Goal: Information Seeking & Learning: Find specific fact

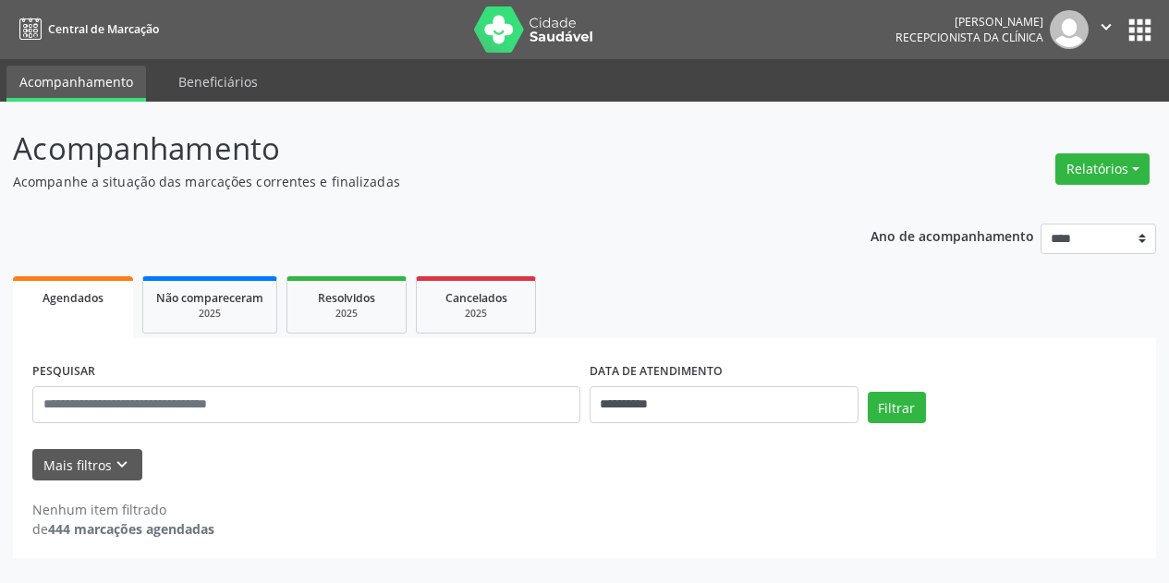
select select "*"
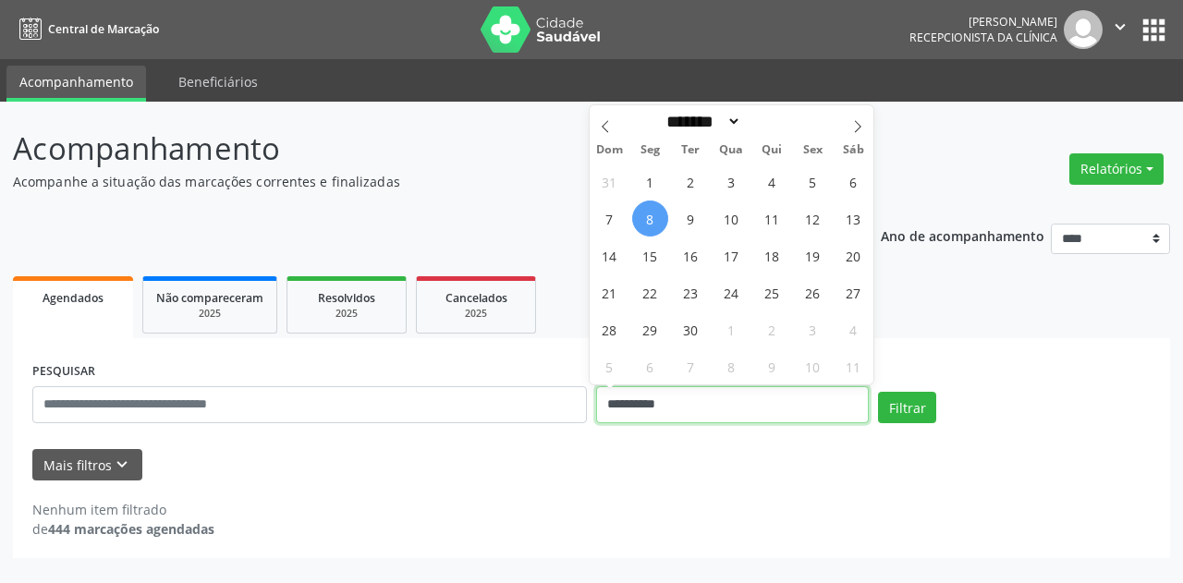
click at [760, 404] on input "**********" at bounding box center [732, 404] width 273 height 37
click at [657, 213] on span "8" at bounding box center [650, 219] width 36 height 36
type input "**********"
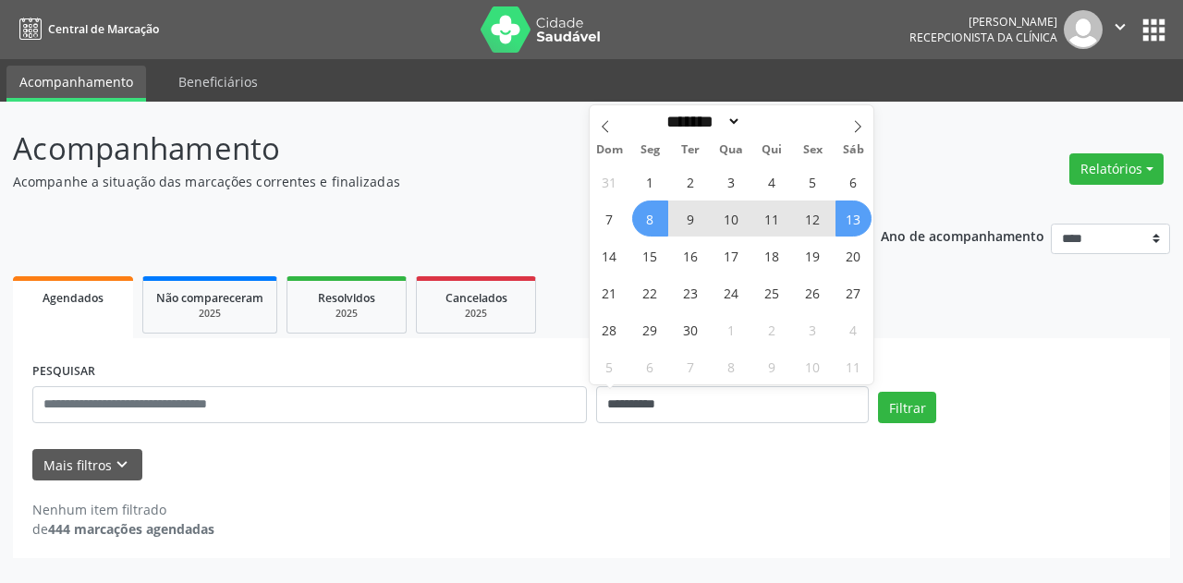
click at [861, 225] on span "13" at bounding box center [853, 219] width 36 height 36
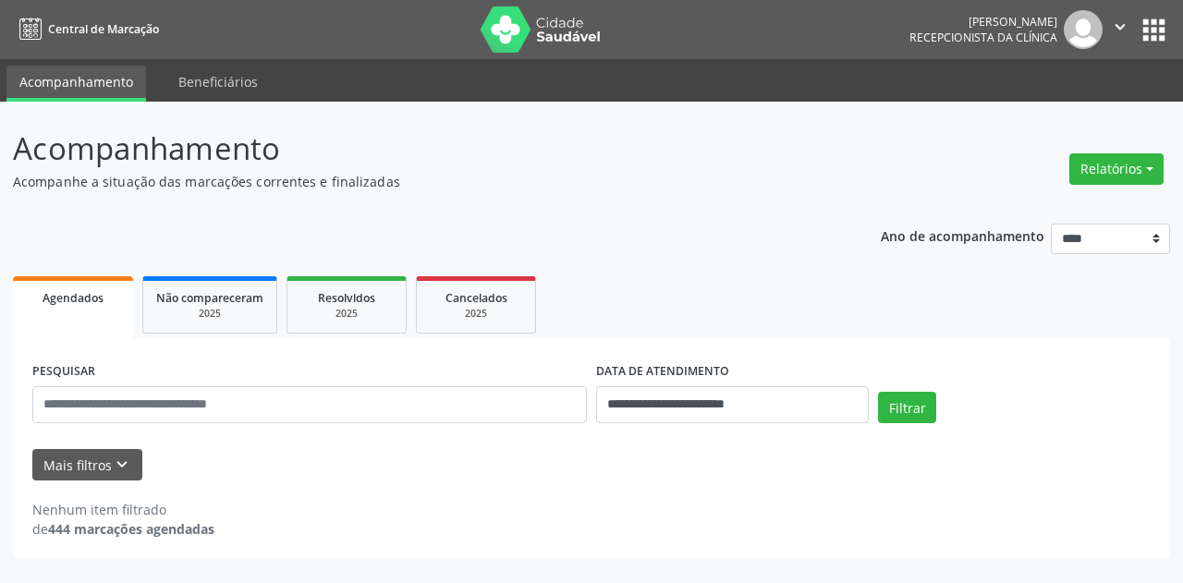
click at [140, 469] on div "Mais filtros keyboard_arrow_down" at bounding box center [591, 465] width 1127 height 32
click at [131, 469] on button "Mais filtros keyboard_arrow_down" at bounding box center [87, 465] width 110 height 32
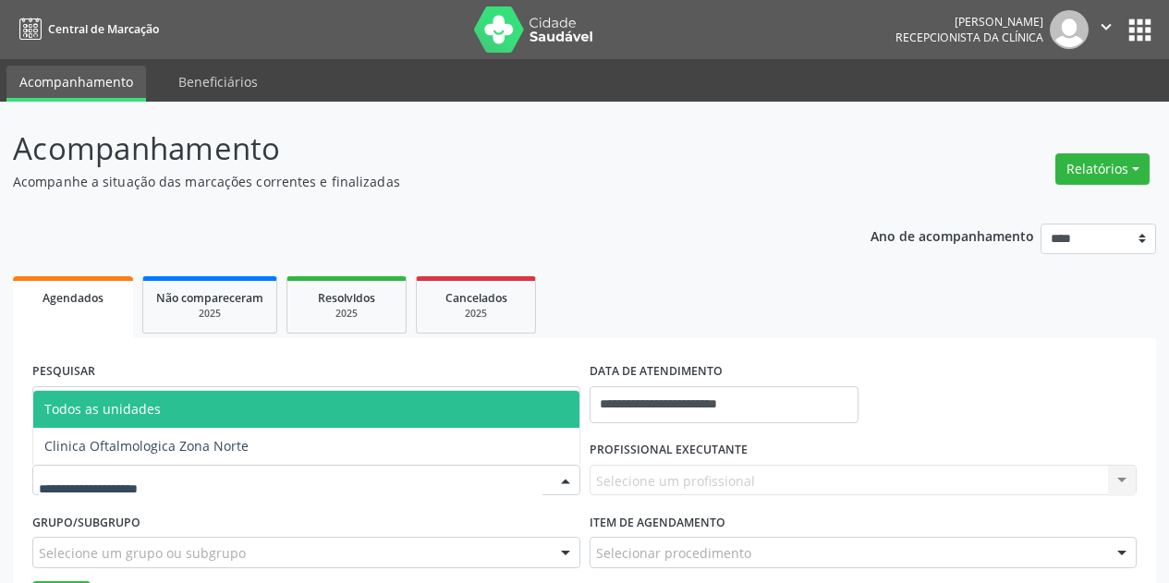
click at [200, 481] on div at bounding box center [306, 480] width 548 height 31
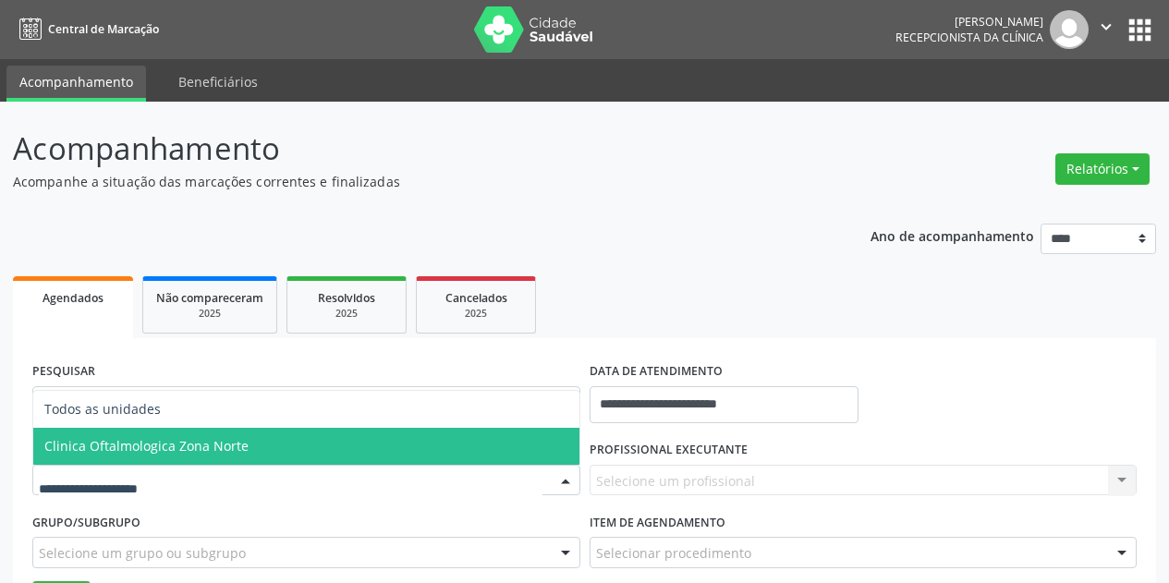
click at [234, 451] on span "Clinica Oftalmologica Zona Norte" at bounding box center [146, 446] width 204 height 18
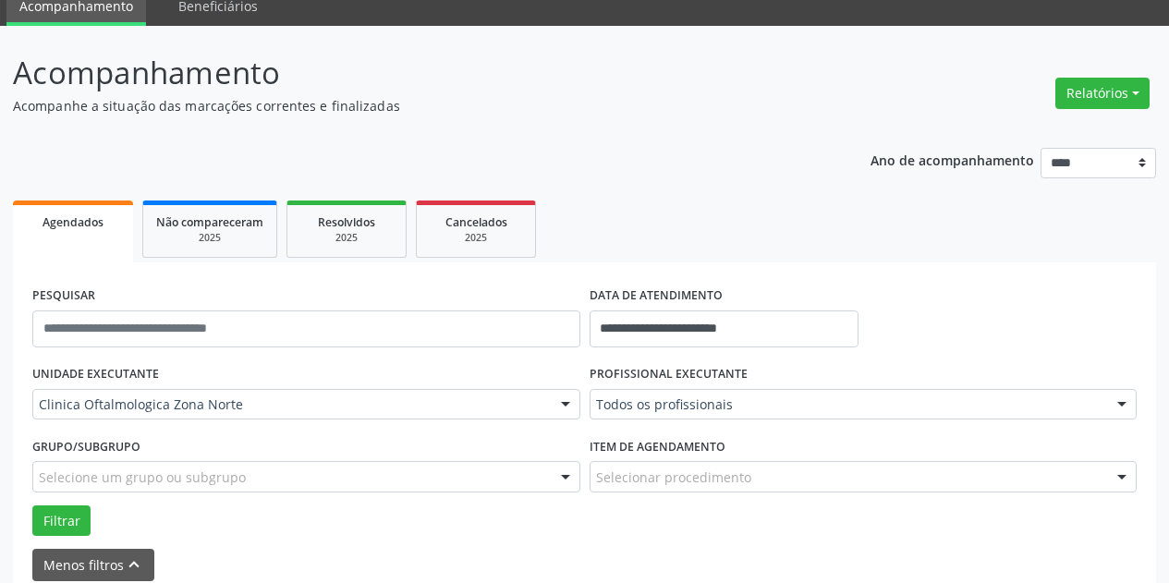
scroll to position [164, 0]
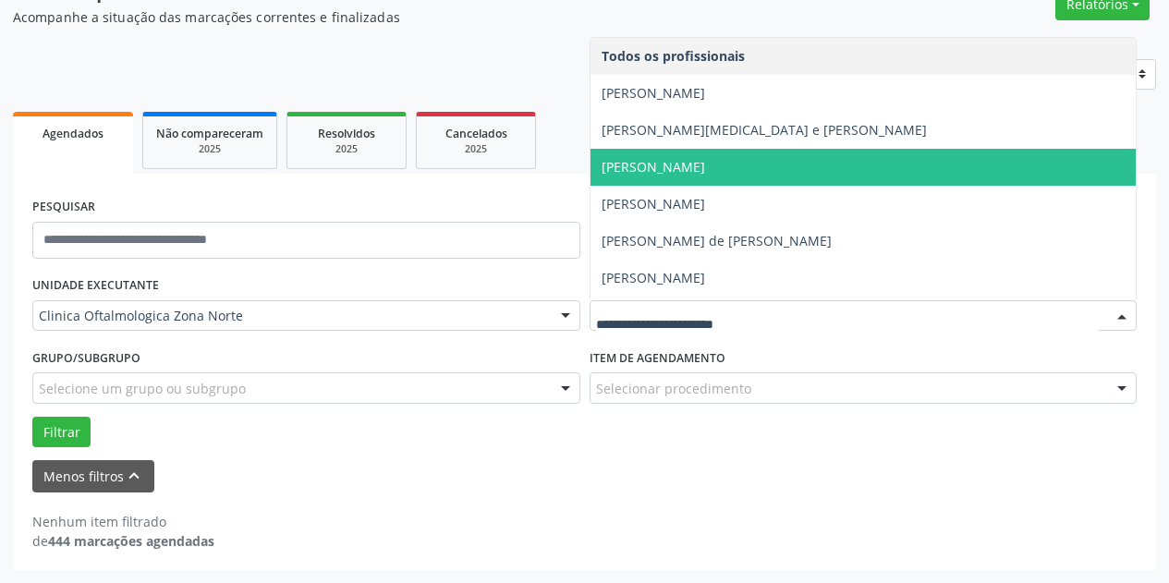
click at [705, 165] on span "[PERSON_NAME]" at bounding box center [653, 167] width 103 height 18
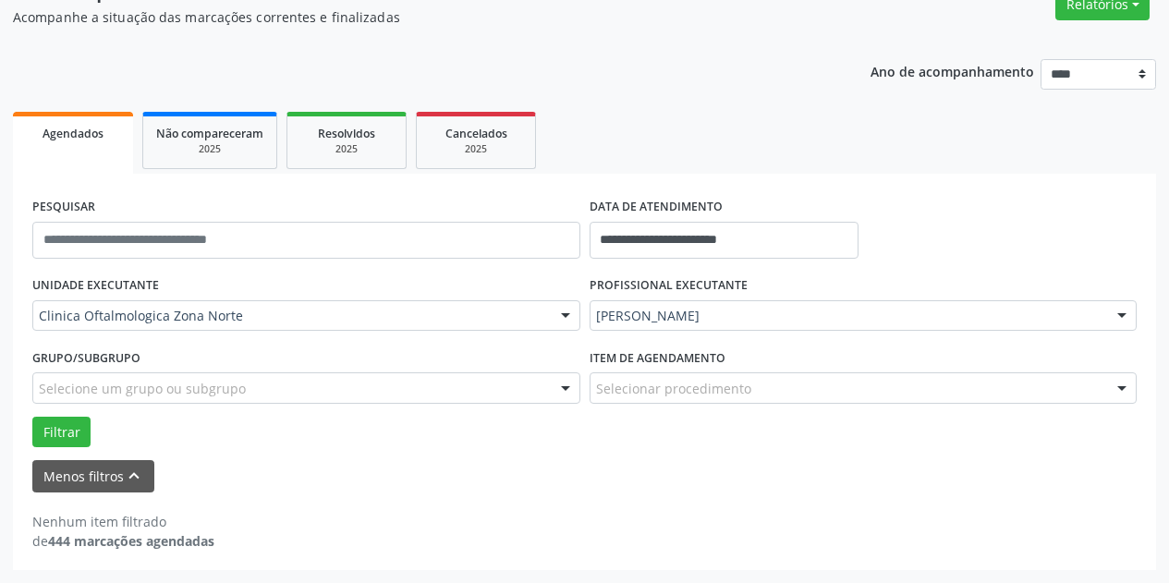
click at [379, 391] on div "Selecione um grupo ou subgrupo" at bounding box center [306, 387] width 548 height 31
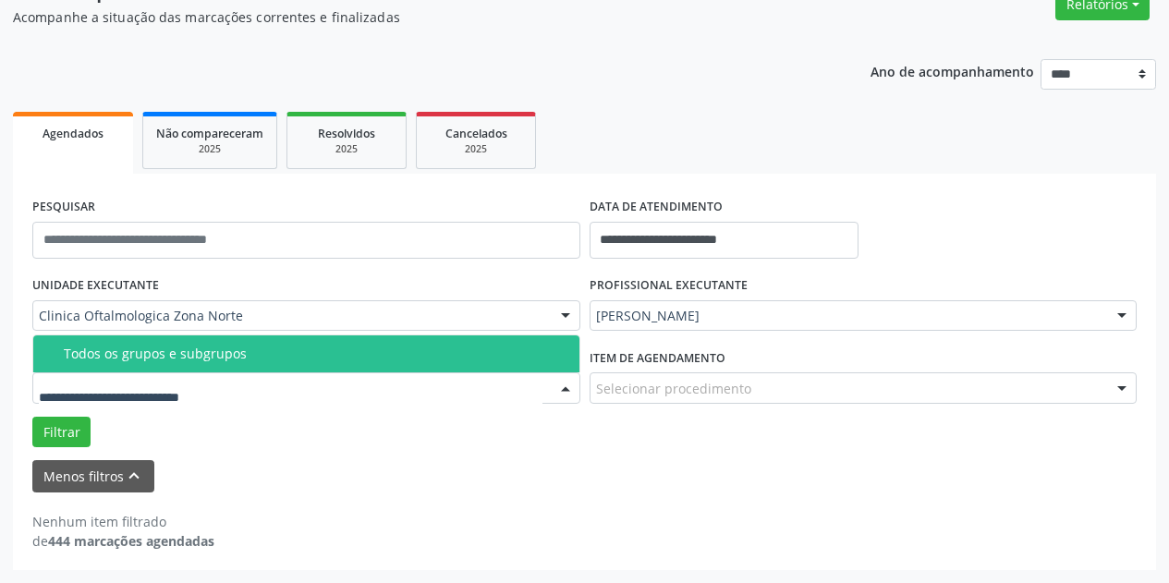
click at [383, 359] on div "Todos os grupos e subgrupos" at bounding box center [316, 354] width 505 height 15
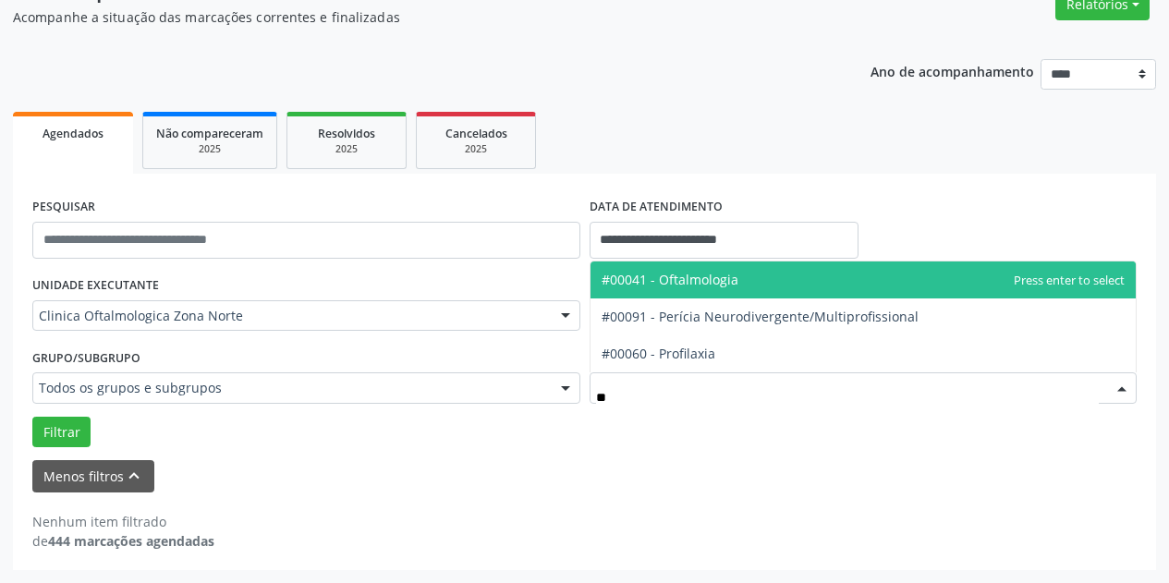
type input "***"
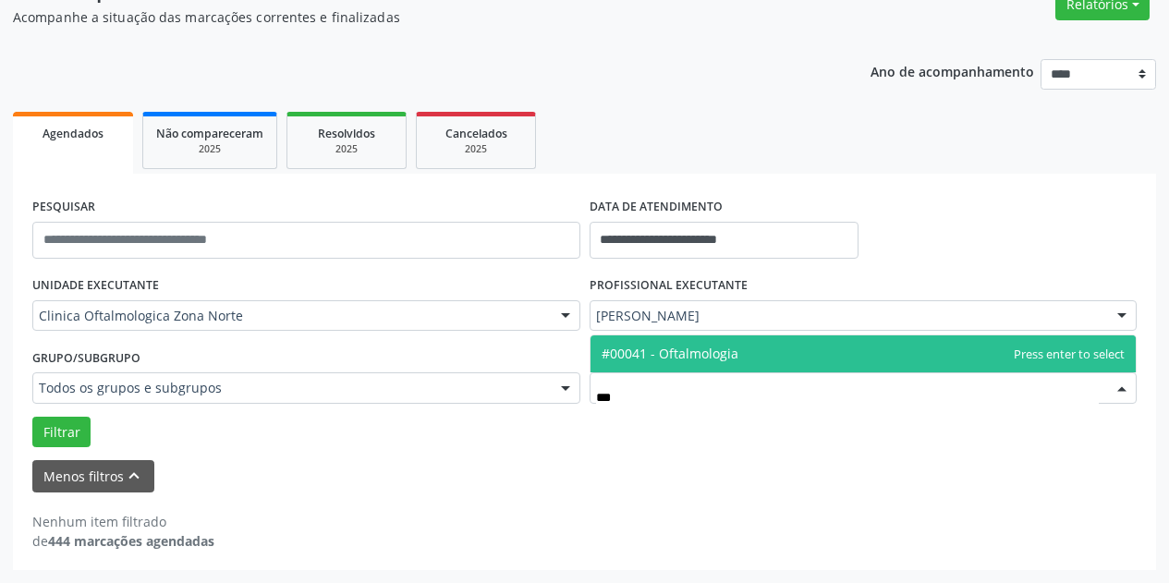
click at [692, 355] on span "#00041 - Oftalmologia" at bounding box center [670, 354] width 137 height 18
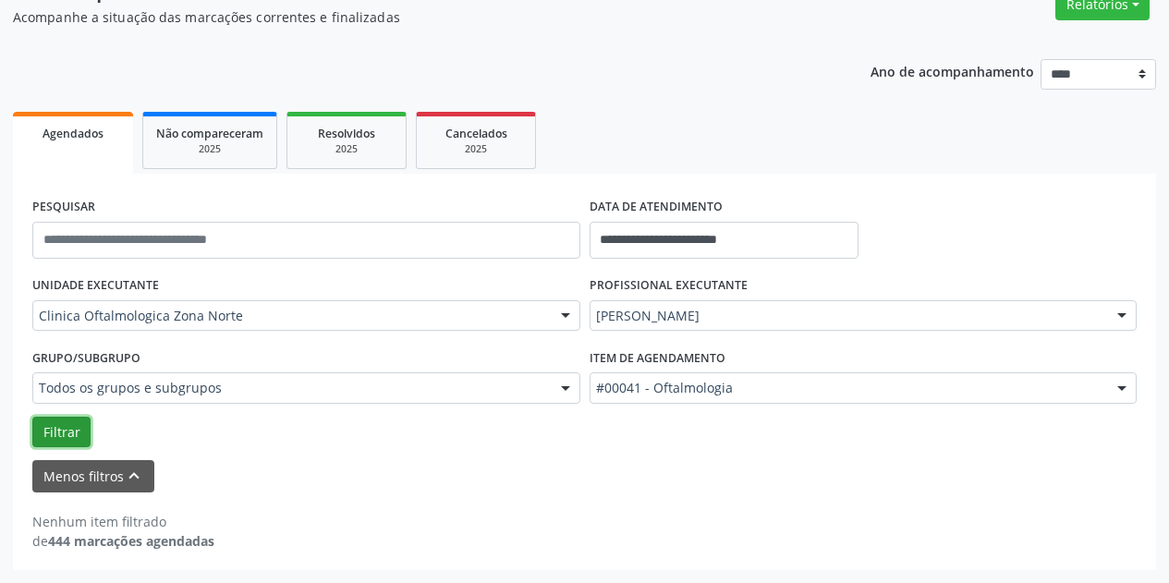
click at [77, 432] on button "Filtrar" at bounding box center [61, 432] width 58 height 31
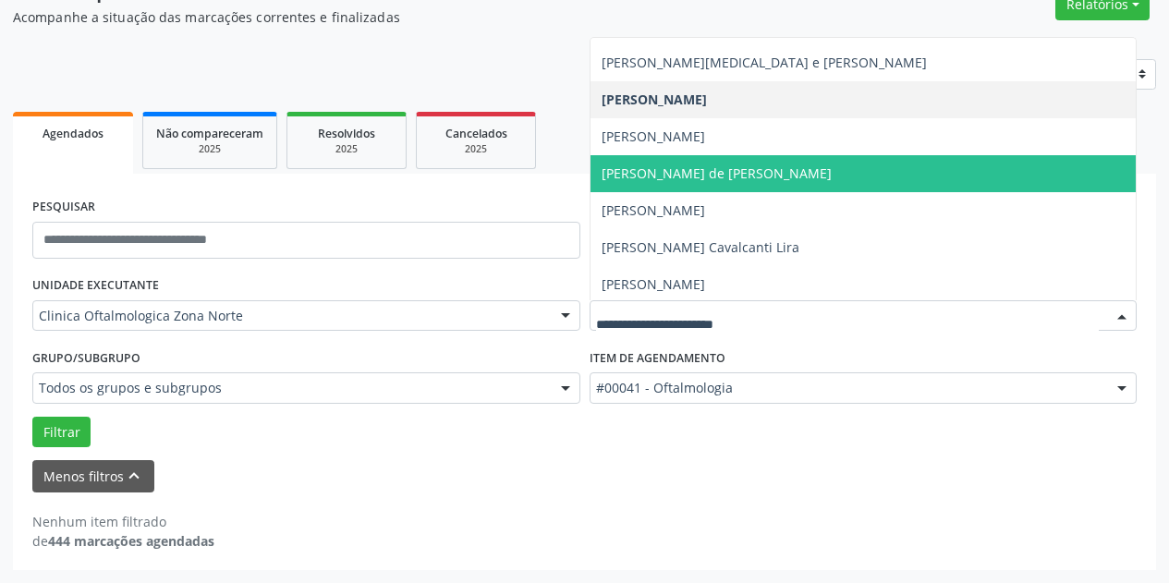
scroll to position [0, 0]
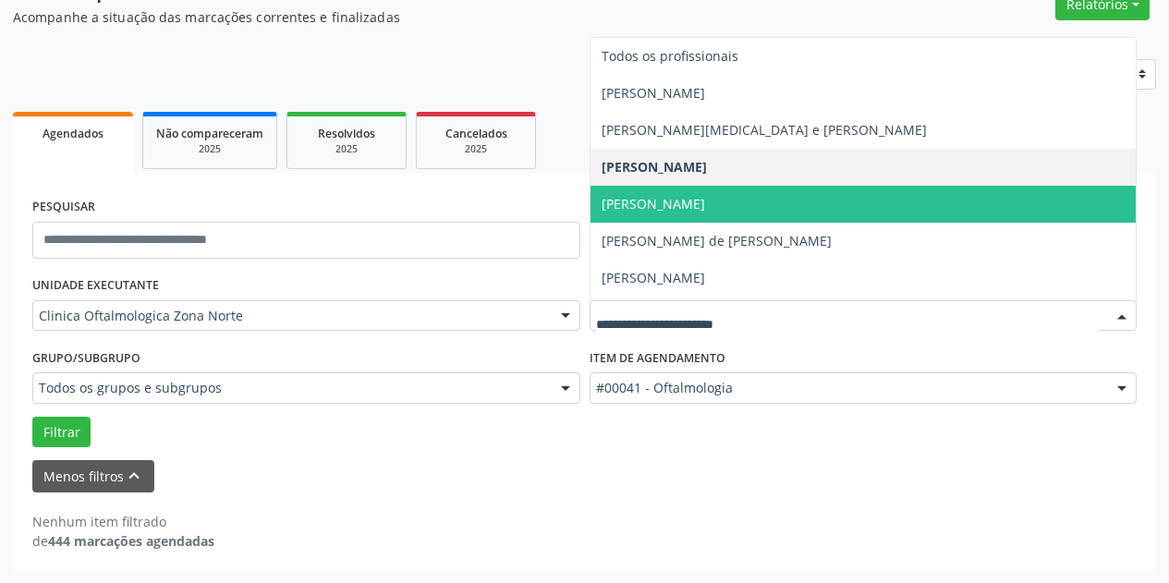
click at [908, 196] on span "[PERSON_NAME]" at bounding box center [864, 204] width 546 height 37
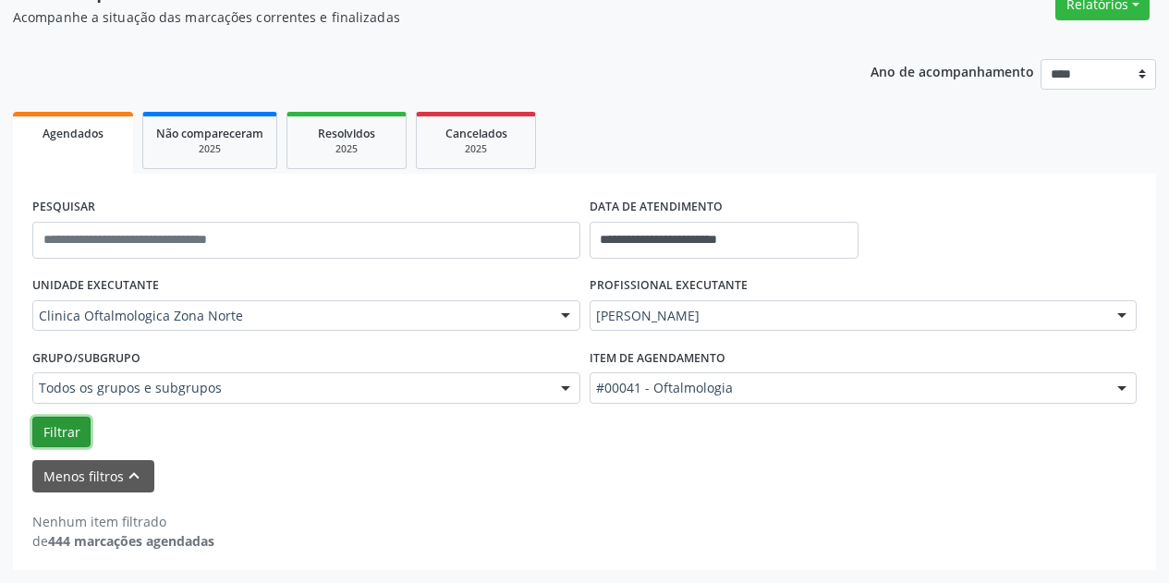
click at [68, 433] on button "Filtrar" at bounding box center [61, 432] width 58 height 31
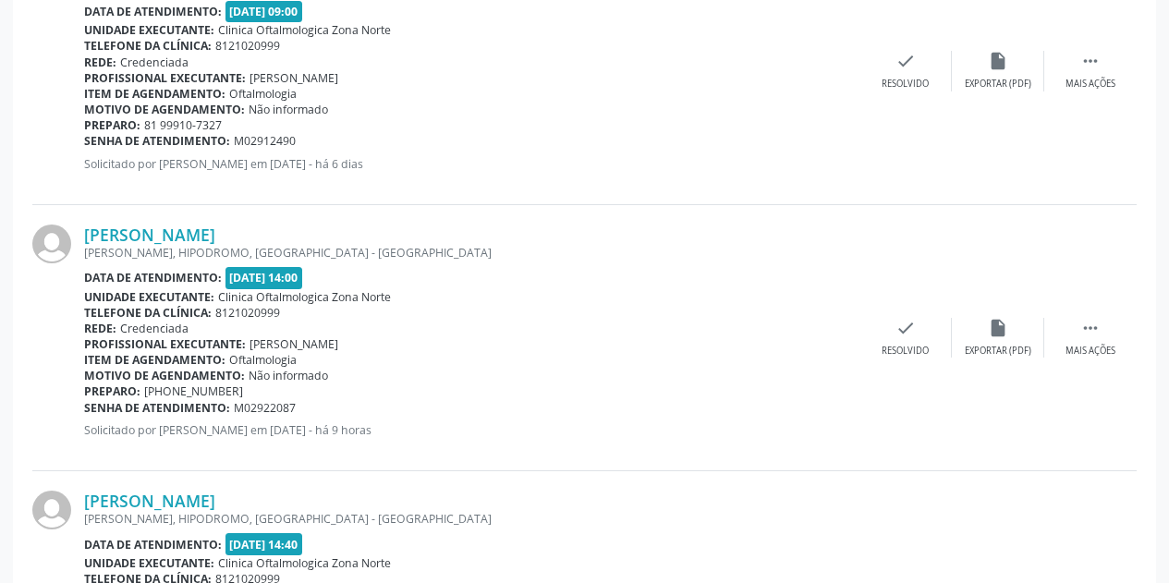
scroll to position [793, 0]
click at [215, 227] on link "[PERSON_NAME]" at bounding box center [149, 234] width 131 height 20
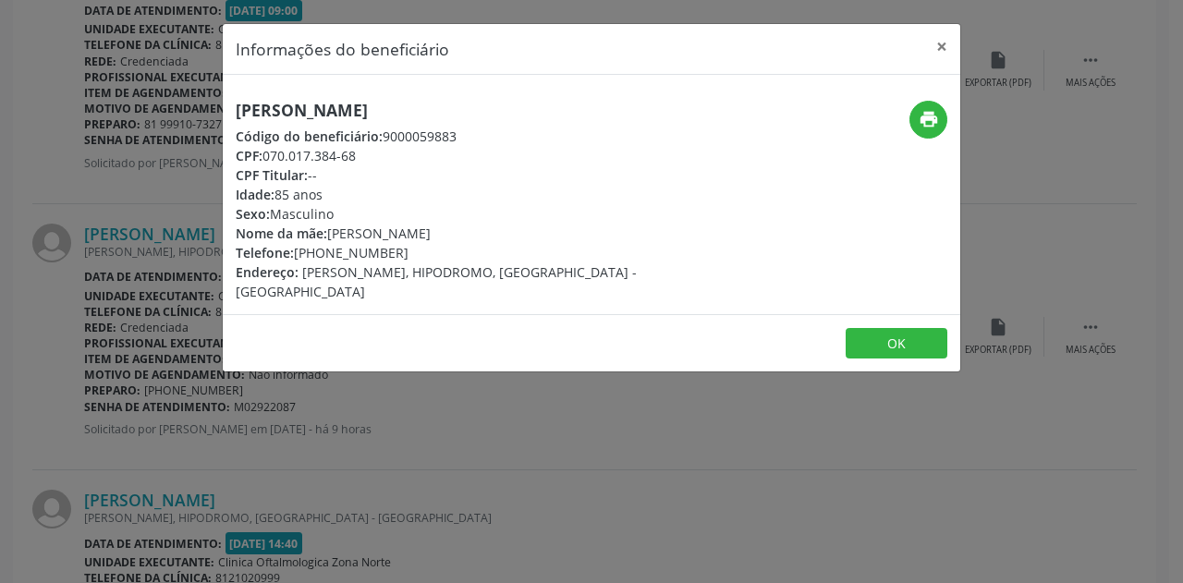
drag, startPoint x: 575, startPoint y: 111, endPoint x: 234, endPoint y: 106, distance: 341.0
click at [234, 106] on div "[PERSON_NAME] Código do beneficiário: 9000059883 CPF: 070.017.384-68 CPF Titula…" at bounding box center [469, 201] width 492 height 201
copy h5 "[PERSON_NAME]"
drag, startPoint x: 379, startPoint y: 152, endPoint x: 266, endPoint y: 152, distance: 112.7
click at [266, 152] on div "CPF: 070.017.384-68" at bounding box center [469, 155] width 466 height 19
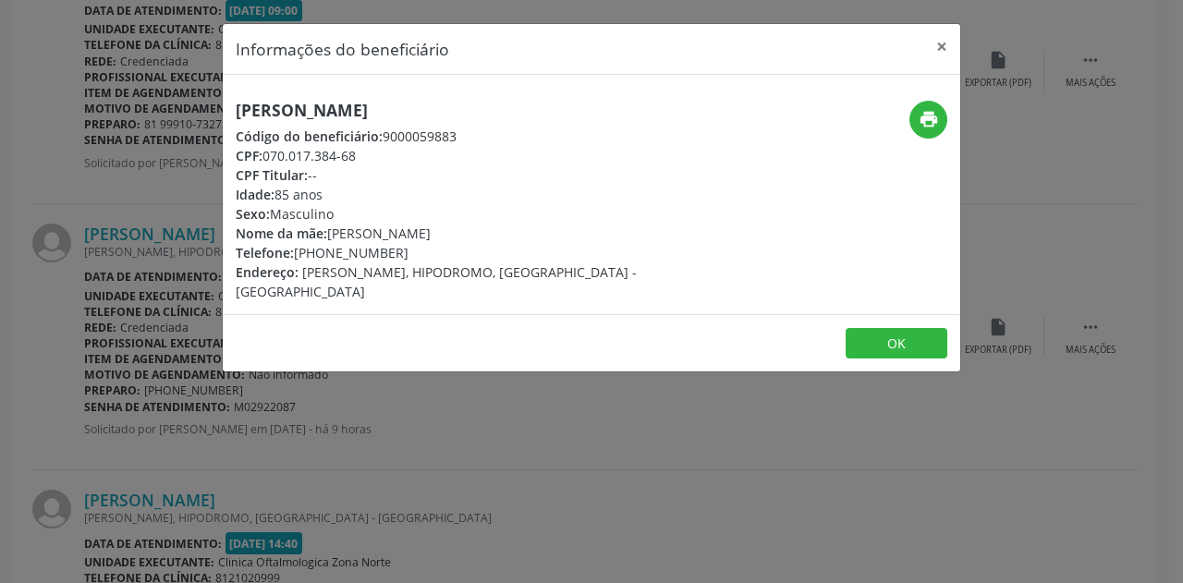
copy div "070.017.384-68"
drag, startPoint x: 394, startPoint y: 252, endPoint x: 335, endPoint y: 253, distance: 58.2
click at [341, 254] on div "Telefone: [PHONE_NUMBER]" at bounding box center [469, 252] width 466 height 19
drag, startPoint x: 335, startPoint y: 253, endPoint x: 325, endPoint y: 255, distance: 10.3
click at [324, 255] on div "Telefone: [PHONE_NUMBER]" at bounding box center [469, 252] width 466 height 19
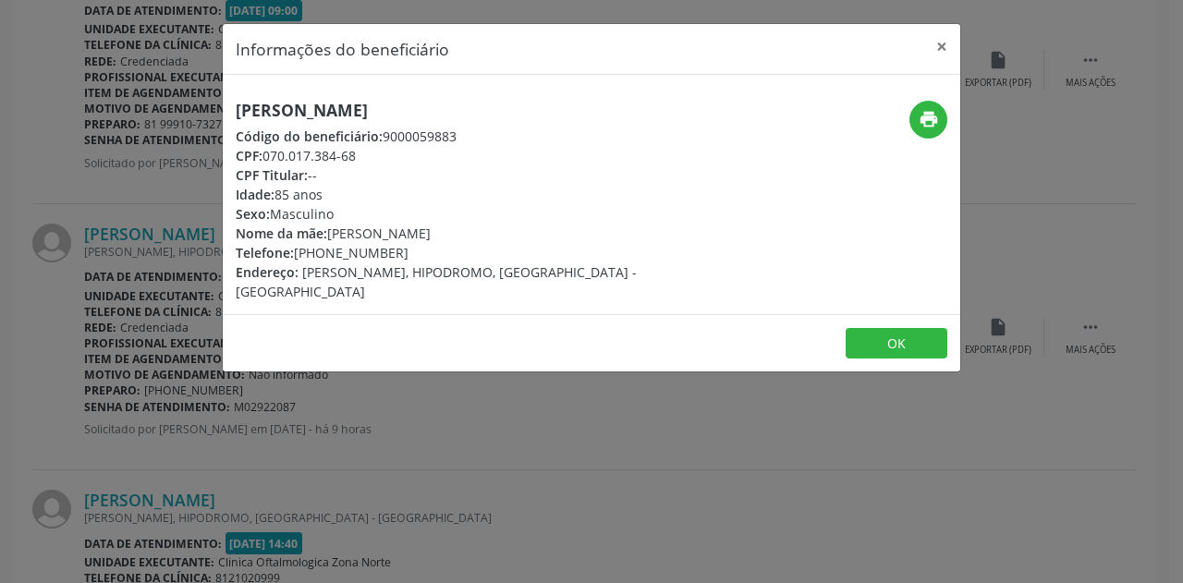
click at [394, 250] on div "Telefone: [PHONE_NUMBER]" at bounding box center [469, 252] width 466 height 19
drag, startPoint x: 396, startPoint y: 250, endPoint x: 326, endPoint y: 255, distance: 69.5
click at [326, 255] on div "Telefone: [PHONE_NUMBER]" at bounding box center [469, 252] width 466 height 19
copy div "3427-5125"
drag, startPoint x: 343, startPoint y: 196, endPoint x: 232, endPoint y: 195, distance: 110.9
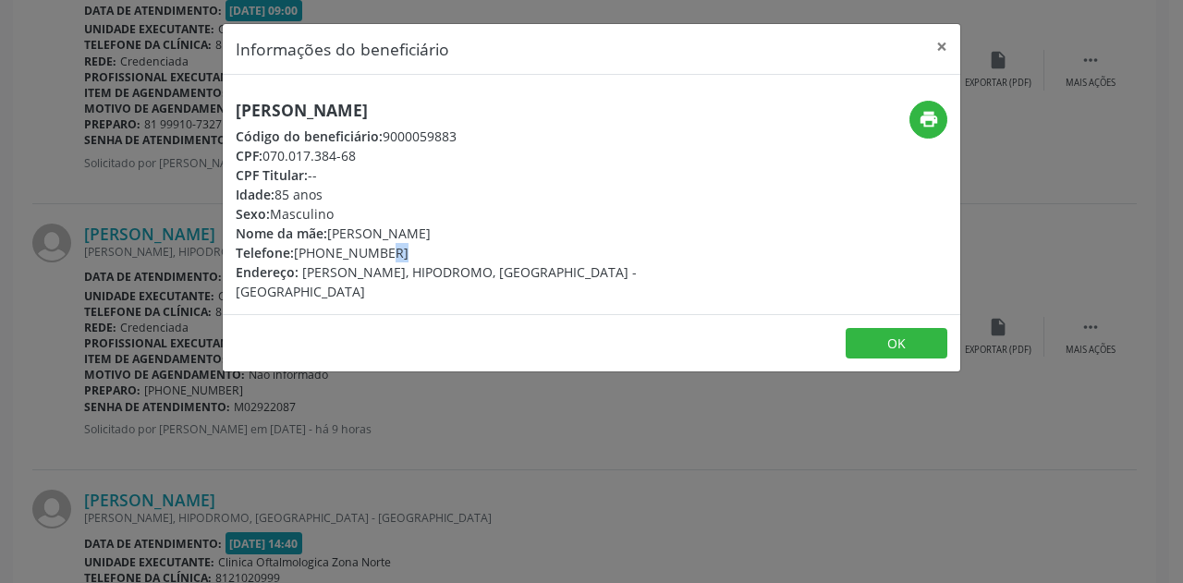
click at [232, 195] on div "[PERSON_NAME] Código do beneficiário: 9000059883 CPF: 070.017.384-68 CPF Titula…" at bounding box center [469, 201] width 492 height 201
copy div "Idade: 85 anos"
drag, startPoint x: 480, startPoint y: 240, endPoint x: 331, endPoint y: 232, distance: 149.0
click at [331, 232] on div "Nome da mãe: [PERSON_NAME]" at bounding box center [469, 233] width 466 height 19
copy div "[PERSON_NAME]"
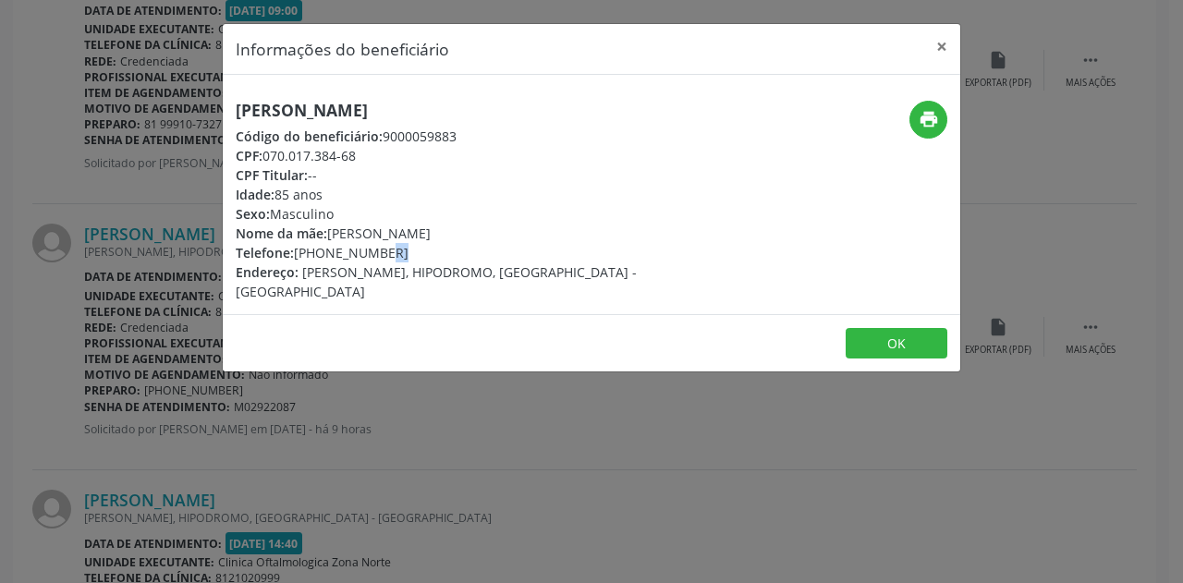
drag, startPoint x: 339, startPoint y: 191, endPoint x: 226, endPoint y: 195, distance: 112.8
click at [226, 195] on div "[PERSON_NAME] Código do beneficiário: 9000059883 CPF: 070.017.384-68 CPF Titula…" at bounding box center [469, 201] width 492 height 201
copy div "Idade: 85 anos"
drag, startPoint x: 942, startPoint y: 43, endPoint x: 513, endPoint y: 280, distance: 489.7
click at [917, 43] on header "Informações do beneficiário ×" at bounding box center [591, 49] width 737 height 51
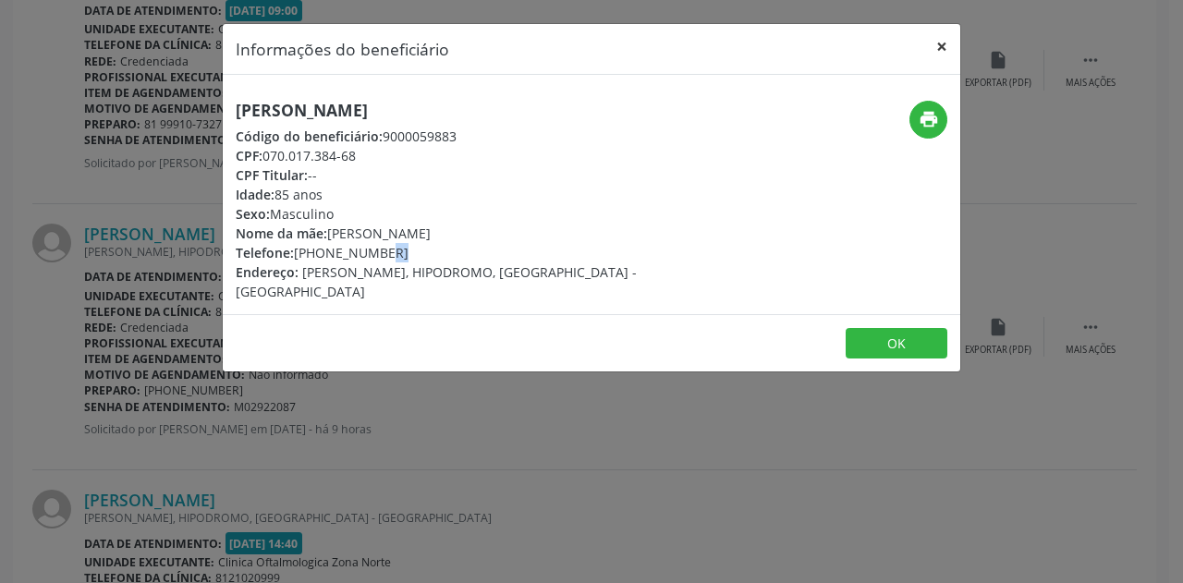
drag, startPoint x: 944, startPoint y: 44, endPoint x: 878, endPoint y: 55, distance: 67.3
click at [944, 44] on button "×" at bounding box center [941, 46] width 37 height 45
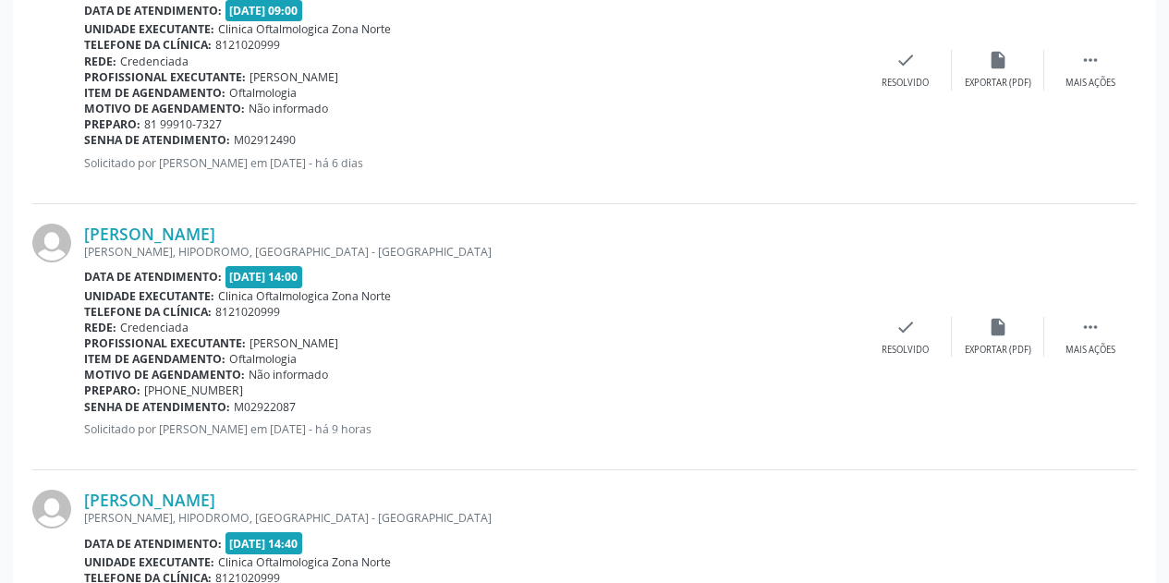
click at [304, 397] on div "Preparo: [PHONE_NUMBER]" at bounding box center [471, 391] width 775 height 16
drag, startPoint x: 301, startPoint y: 405, endPoint x: 87, endPoint y: 405, distance: 214.4
click at [87, 405] on div "Senha de atendimento: M02922087" at bounding box center [471, 407] width 775 height 16
copy div "Senha de atendimento: M02922087"
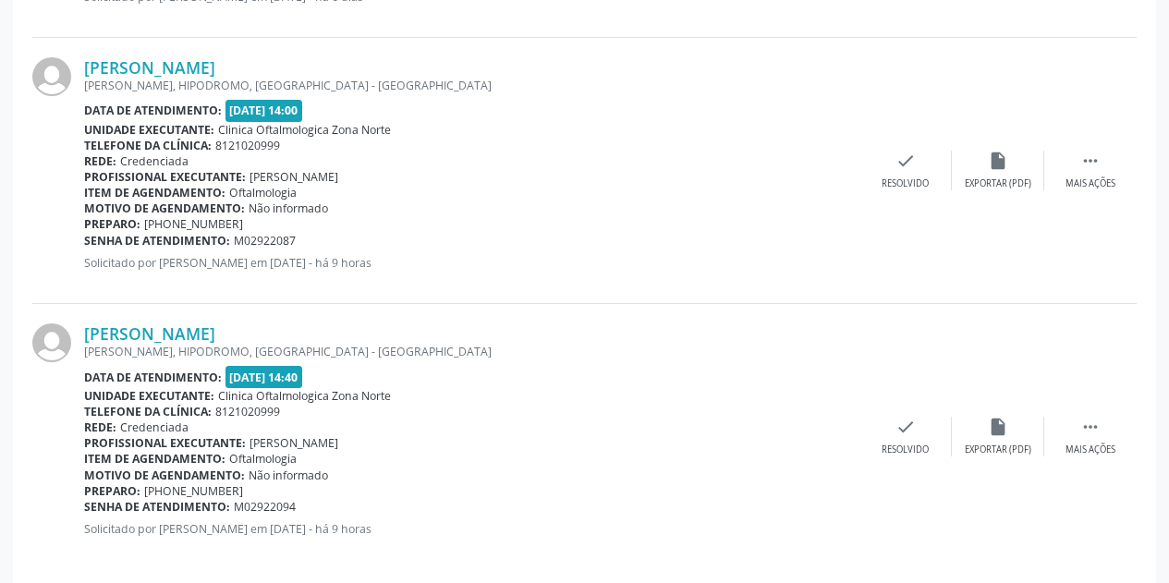
scroll to position [978, 0]
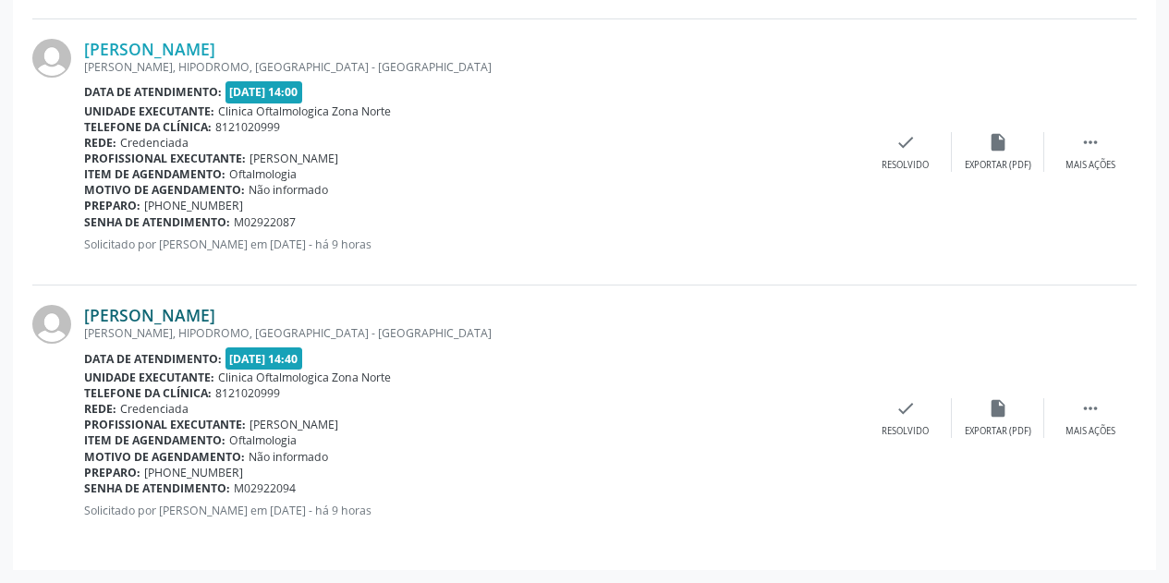
click at [215, 316] on link "[PERSON_NAME]" at bounding box center [149, 315] width 131 height 20
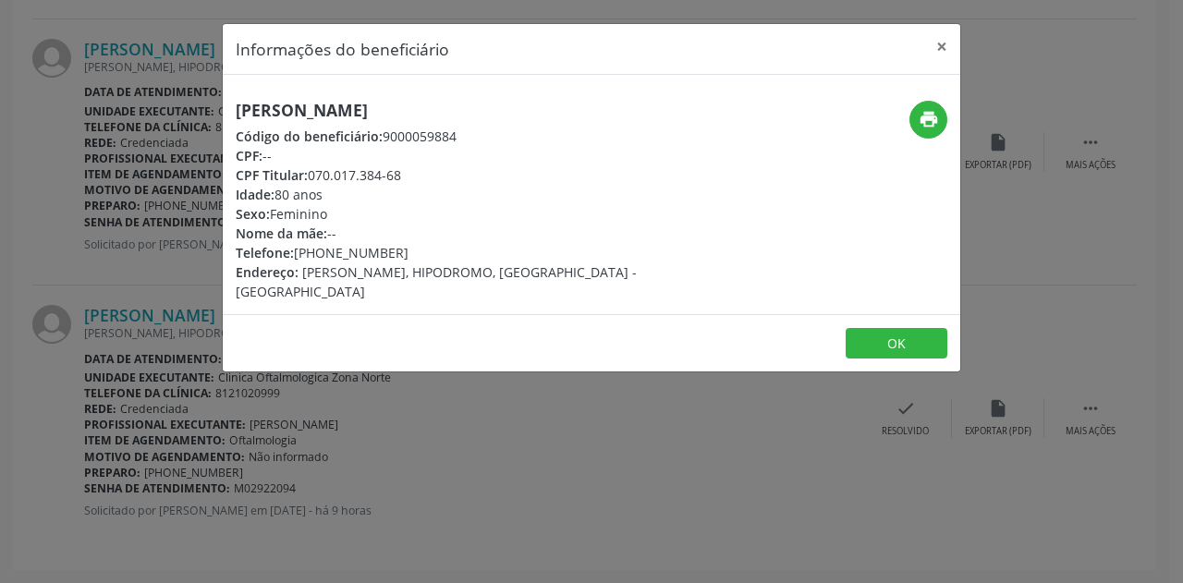
drag, startPoint x: 428, startPoint y: 108, endPoint x: 223, endPoint y: 112, distance: 205.2
click at [223, 112] on div "[PERSON_NAME] Código do beneficiário: 9000059884 CPF: -- CPF Titular: 070.017.3…" at bounding box center [469, 201] width 492 height 201
copy h5 "[PERSON_NAME]"
drag, startPoint x: 396, startPoint y: 254, endPoint x: 320, endPoint y: 250, distance: 76.8
click at [320, 250] on div "Telefone: [PHONE_NUMBER]" at bounding box center [469, 252] width 466 height 19
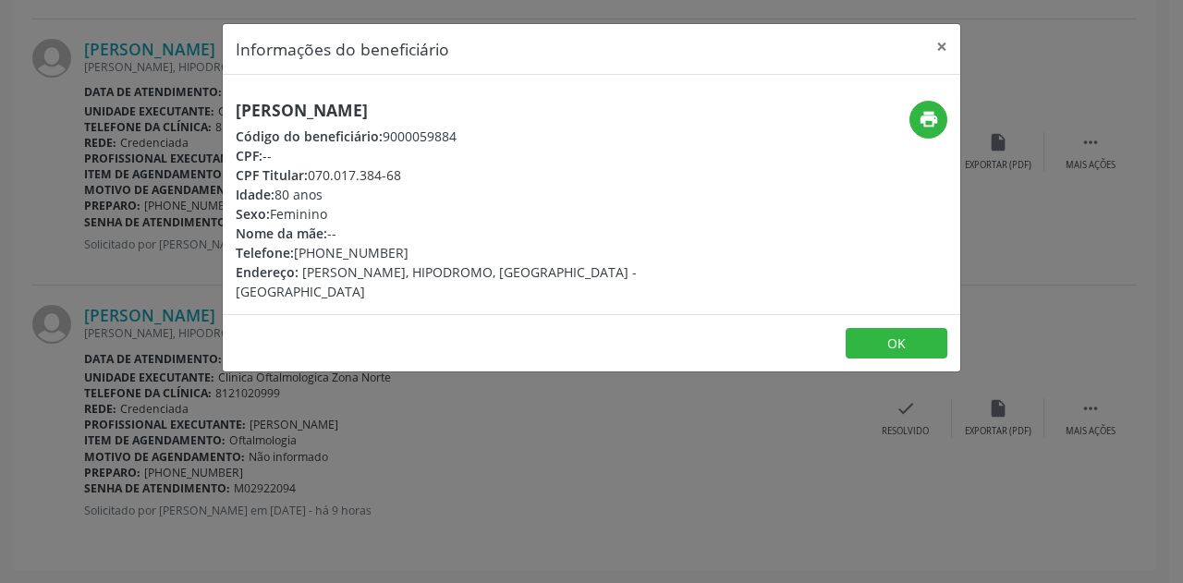
copy div "3427-5125"
click at [944, 43] on button "×" at bounding box center [941, 46] width 37 height 45
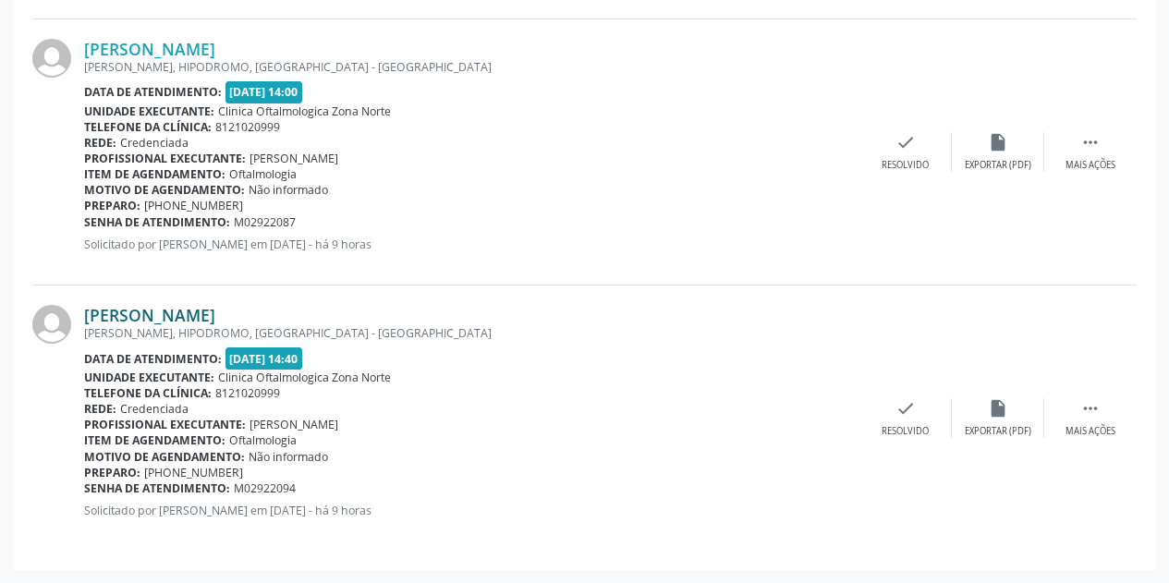
click at [175, 310] on link "[PERSON_NAME]" at bounding box center [149, 315] width 131 height 20
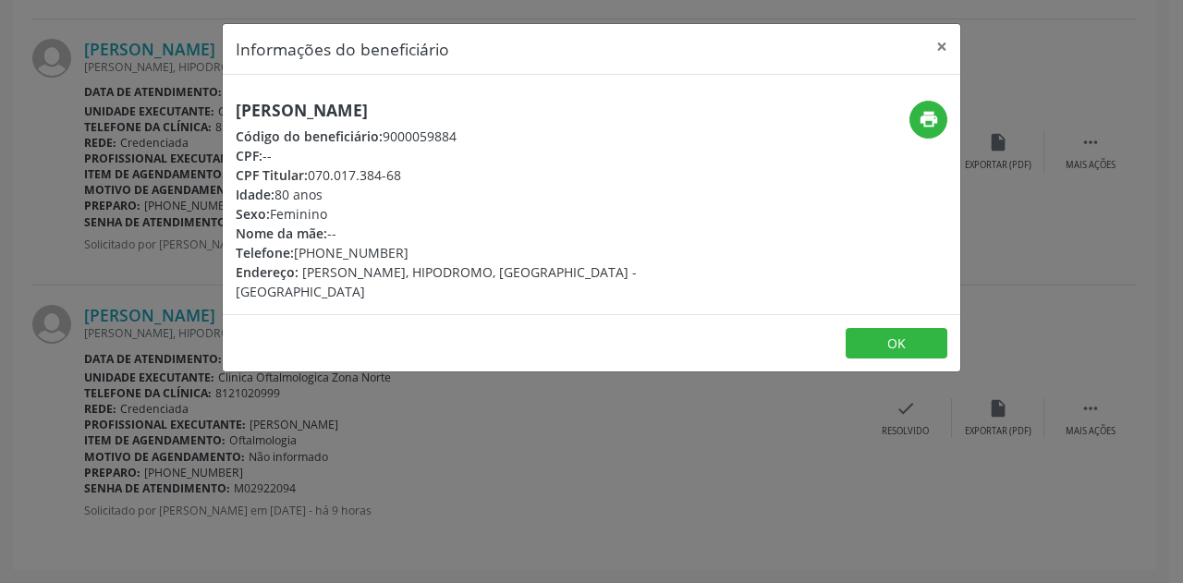
drag, startPoint x: 340, startPoint y: 194, endPoint x: 228, endPoint y: 198, distance: 111.9
click at [228, 198] on div "[PERSON_NAME] Código do beneficiário: 9000059884 CPF: -- CPF Titular: 070.017.3…" at bounding box center [469, 201] width 492 height 201
copy div "Idade: 80 anos"
click at [940, 43] on button "×" at bounding box center [941, 46] width 37 height 45
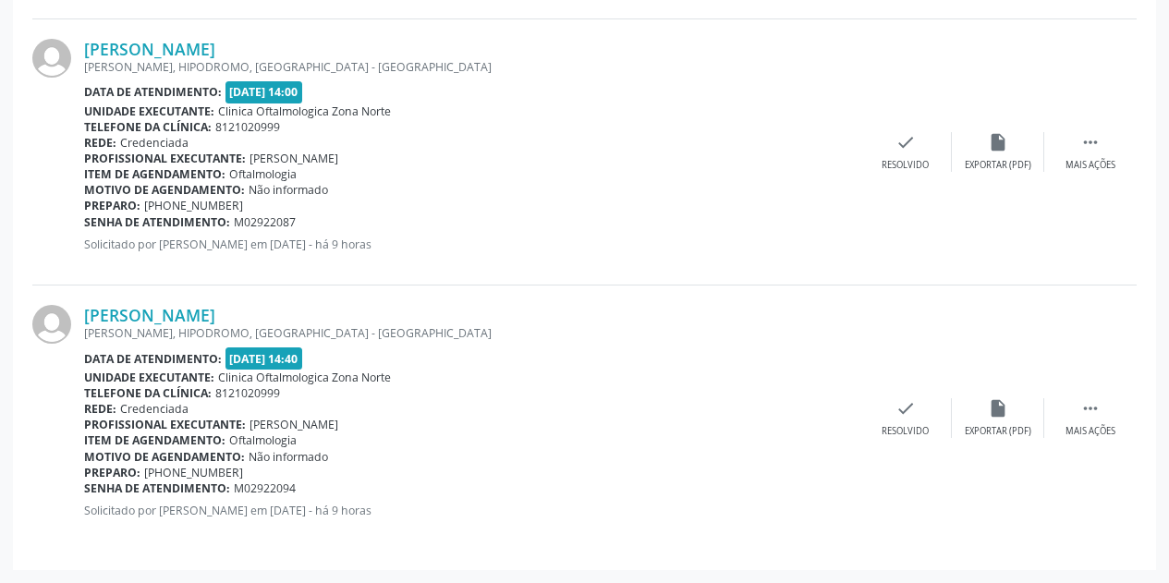
drag, startPoint x: 303, startPoint y: 490, endPoint x: 86, endPoint y: 487, distance: 217.2
click at [86, 487] on div "Senha de atendimento: M02922094" at bounding box center [471, 489] width 775 height 16
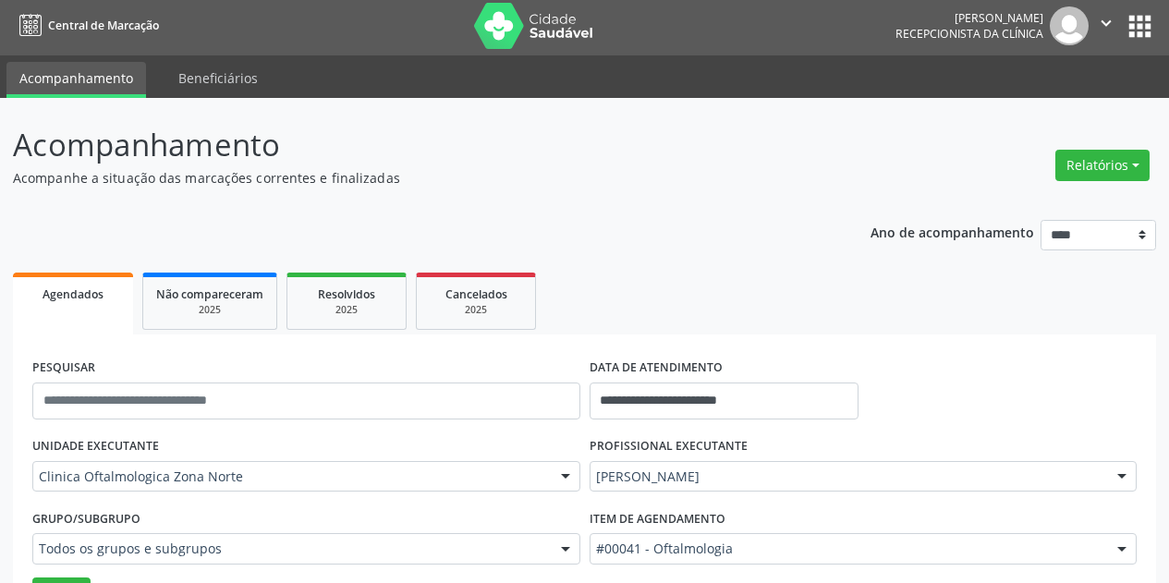
scroll to position [0, 0]
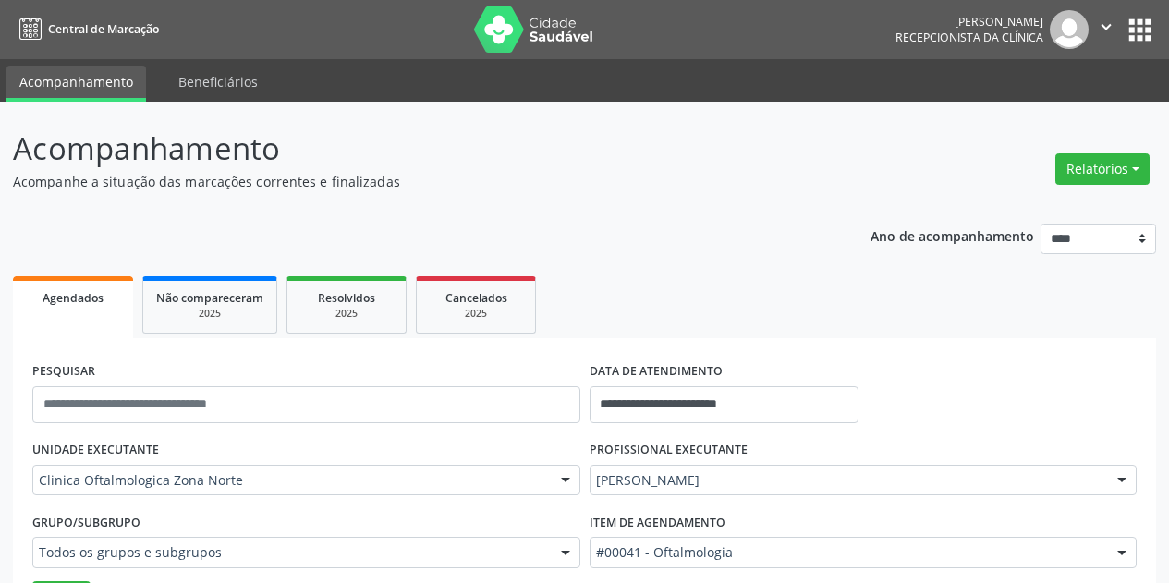
click at [1110, 30] on icon "" at bounding box center [1106, 27] width 20 height 20
click at [1054, 116] on link "Sair" at bounding box center [1059, 113] width 128 height 26
